Goal: Transaction & Acquisition: Purchase product/service

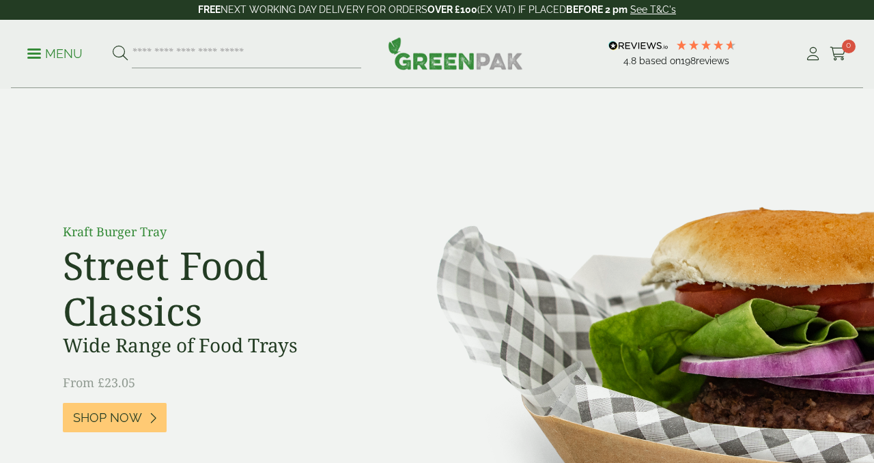
click at [217, 53] on input "search" at bounding box center [246, 54] width 229 height 29
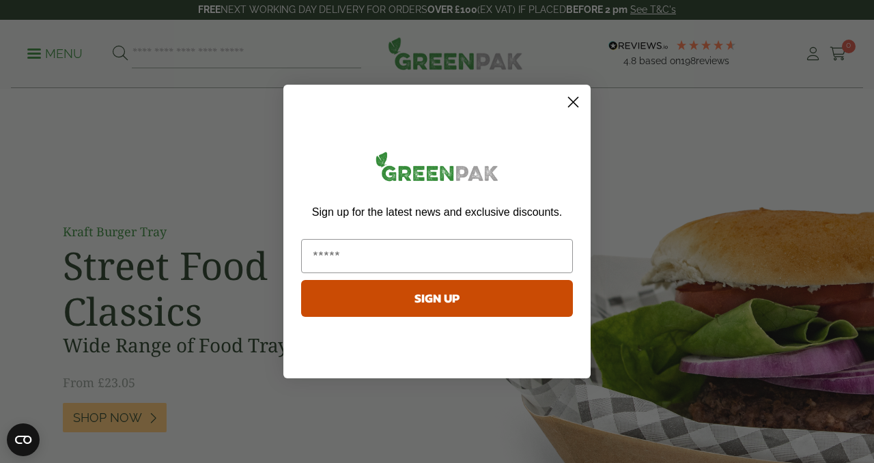
click at [578, 106] on circle "Close dialog" at bounding box center [573, 102] width 23 height 23
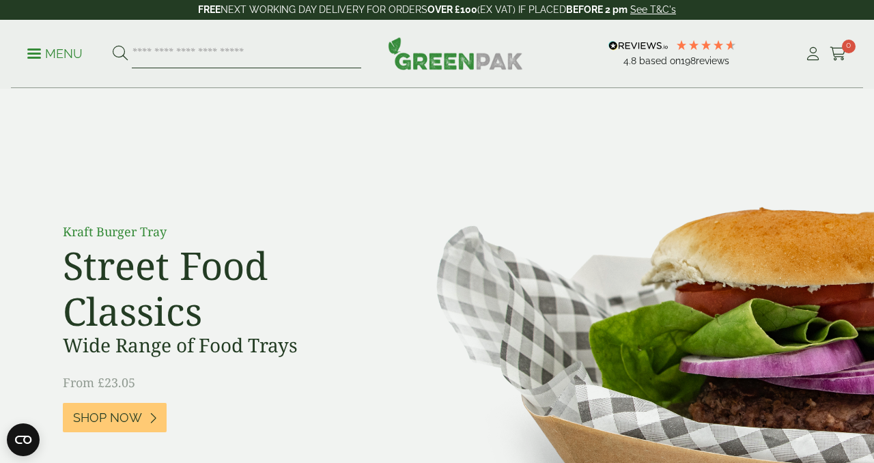
click at [297, 58] on input "search" at bounding box center [246, 54] width 229 height 29
type input "**********"
click at [113, 45] on button at bounding box center [120, 54] width 15 height 18
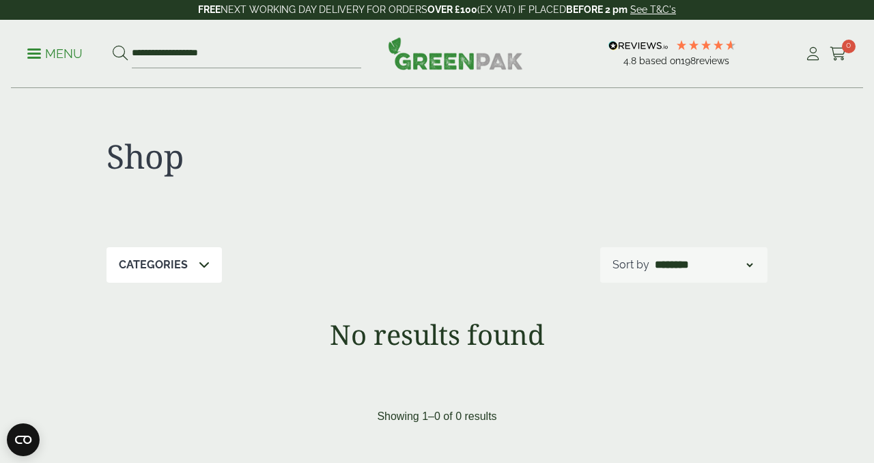
click at [30, 53] on span at bounding box center [34, 54] width 14 height 2
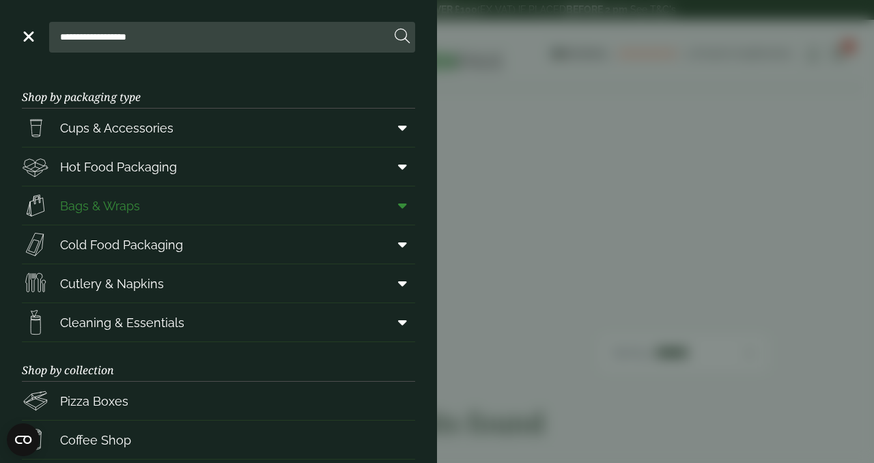
click at [396, 210] on span at bounding box center [399, 206] width 31 height 26
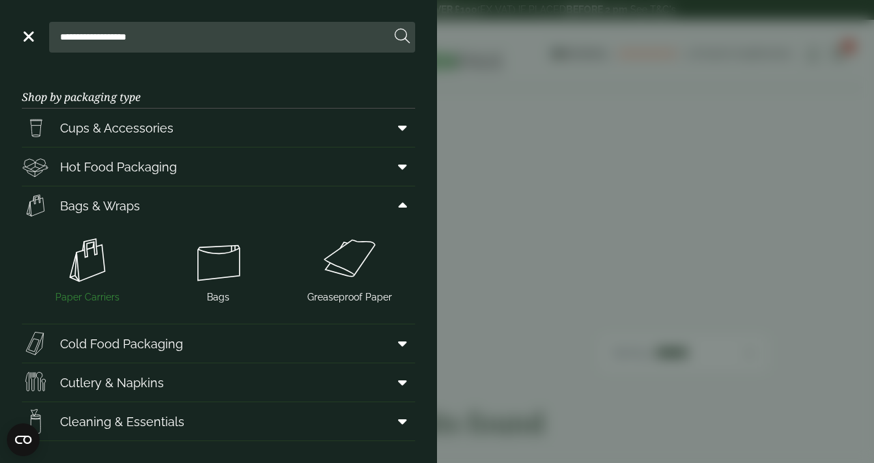
click at [81, 279] on img at bounding box center [87, 260] width 120 height 55
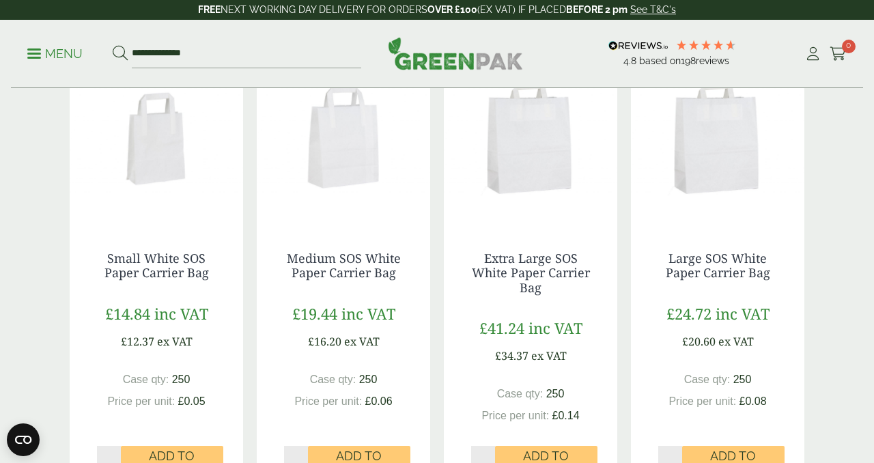
scroll to position [296, 0]
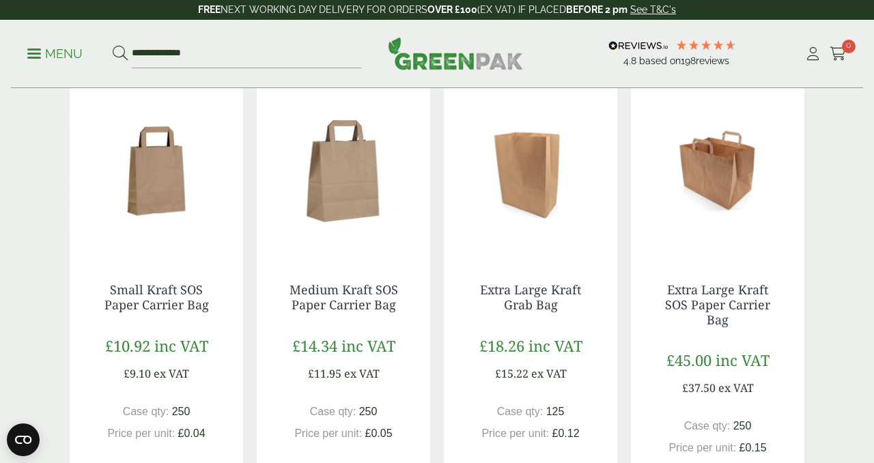
scroll to position [720, 0]
